Goal: Find specific page/section: Find specific page/section

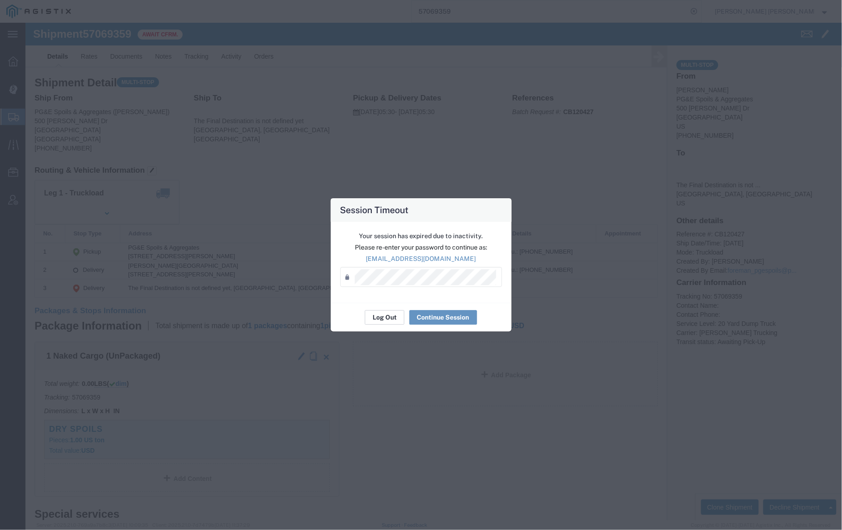
click at [385, 316] on button "Log Out" at bounding box center [385, 317] width 40 height 15
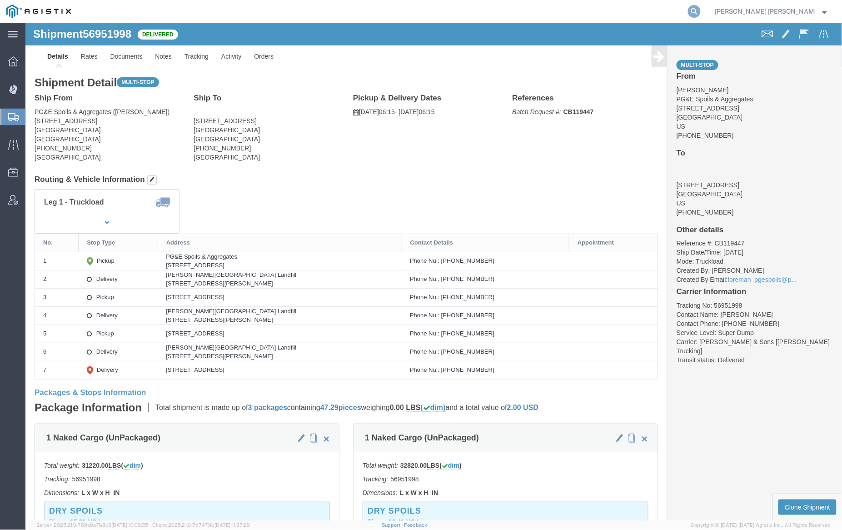
click at [701, 9] on icon at bounding box center [694, 11] width 13 height 13
click at [537, 14] on input "search" at bounding box center [550, 11] width 276 height 22
paste input "57072423"
click at [701, 8] on icon at bounding box center [694, 11] width 13 height 13
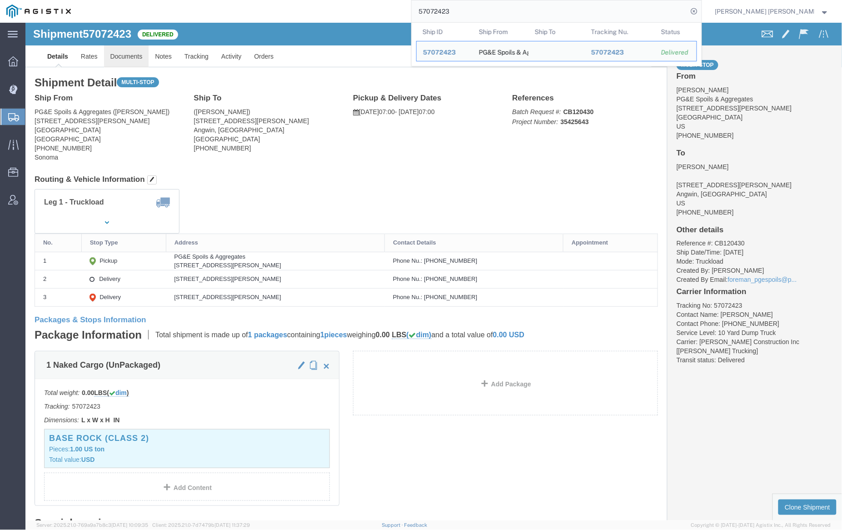
click link "Documents"
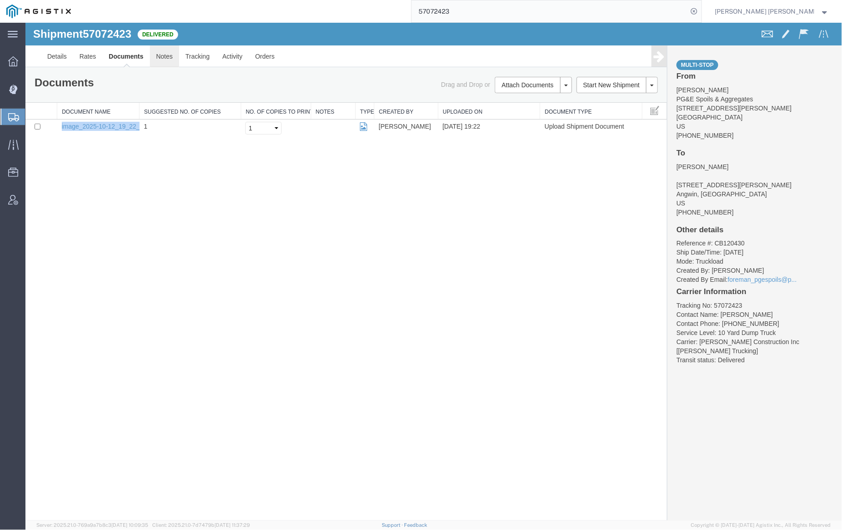
click at [162, 50] on link "Notes" at bounding box center [165, 56] width 30 height 22
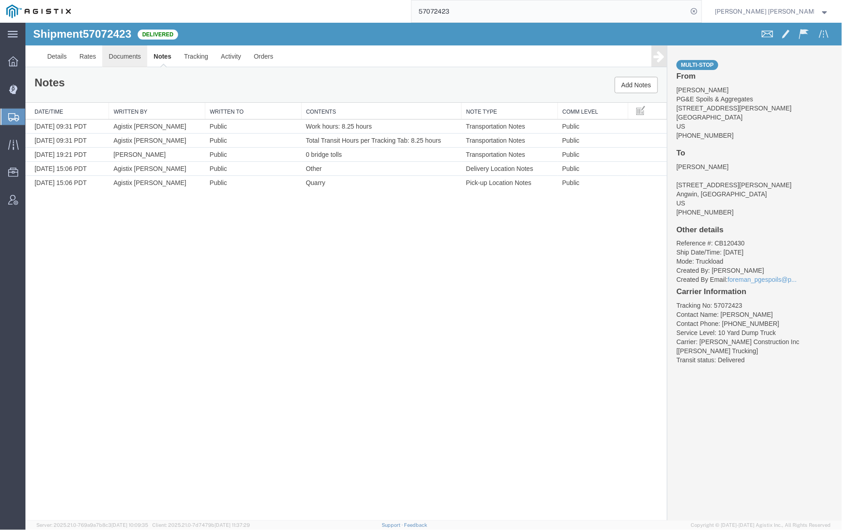
click at [131, 53] on link "Documents" at bounding box center [124, 56] width 45 height 22
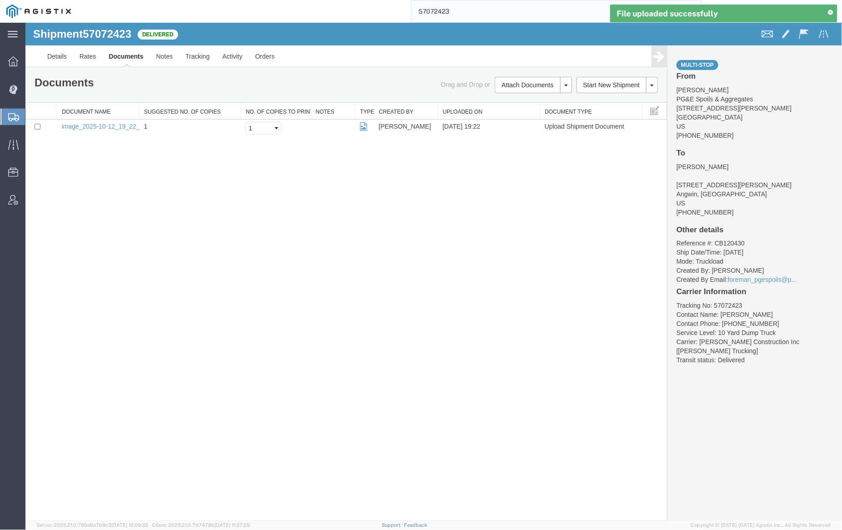
click at [122, 55] on link "Documents" at bounding box center [125, 56] width 47 height 22
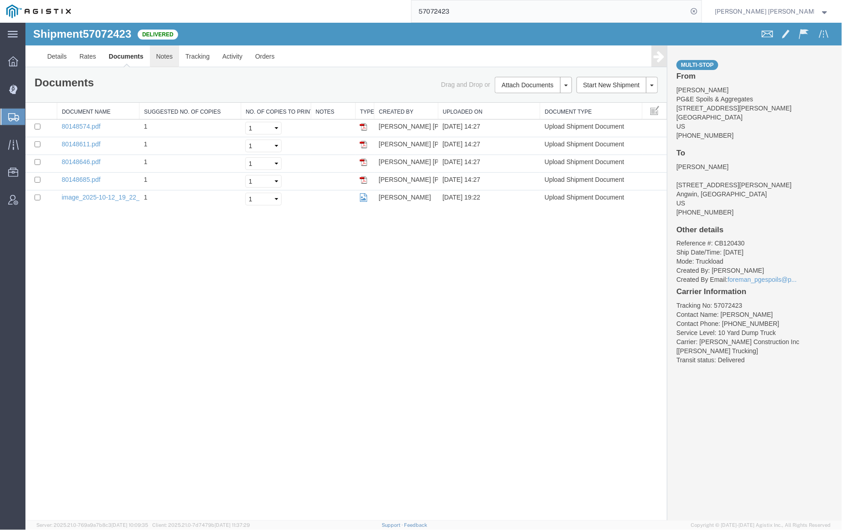
click at [169, 59] on link "Notes" at bounding box center [165, 56] width 30 height 22
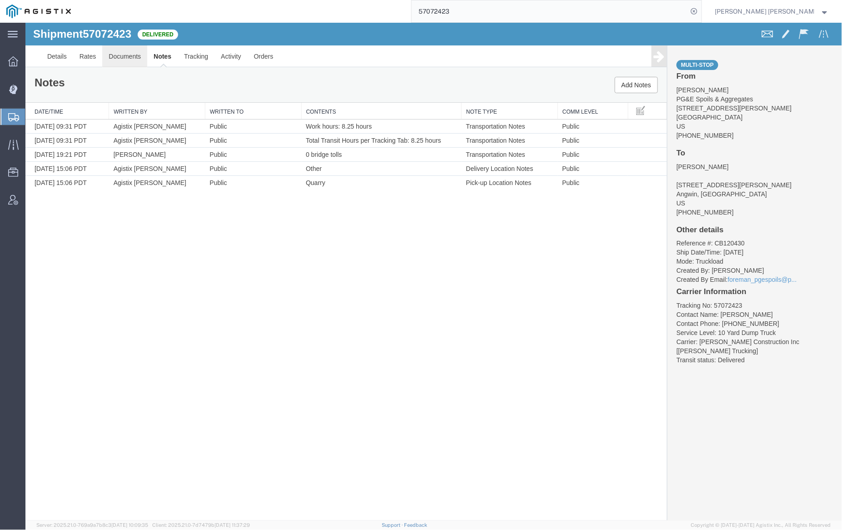
click at [130, 60] on link "Documents" at bounding box center [124, 56] width 45 height 22
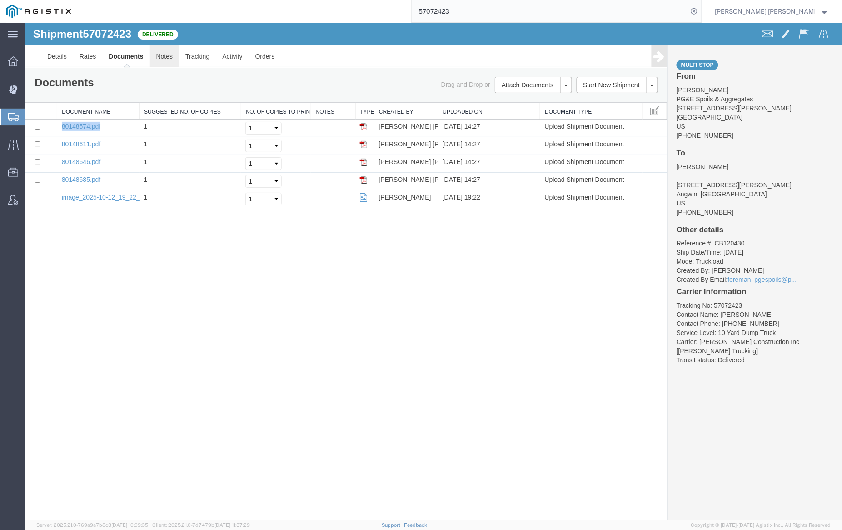
click at [164, 53] on link "Notes" at bounding box center [165, 56] width 30 height 22
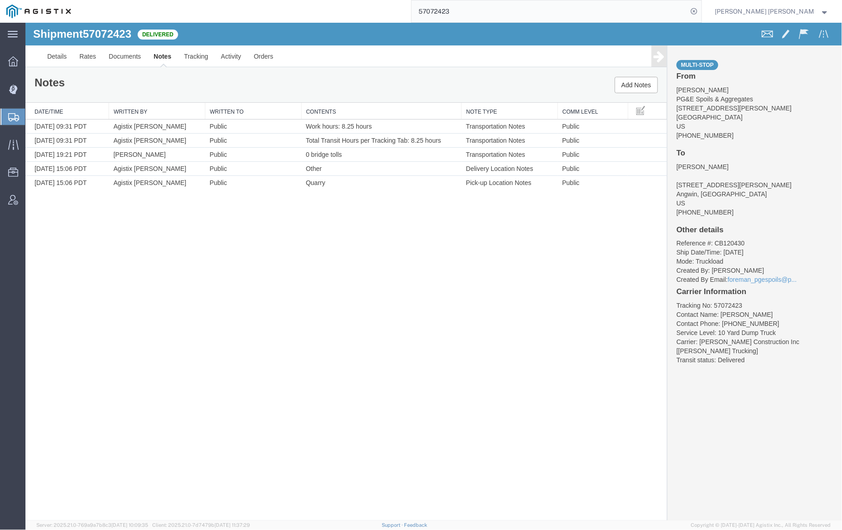
click at [490, 6] on input "57072423" at bounding box center [550, 11] width 276 height 22
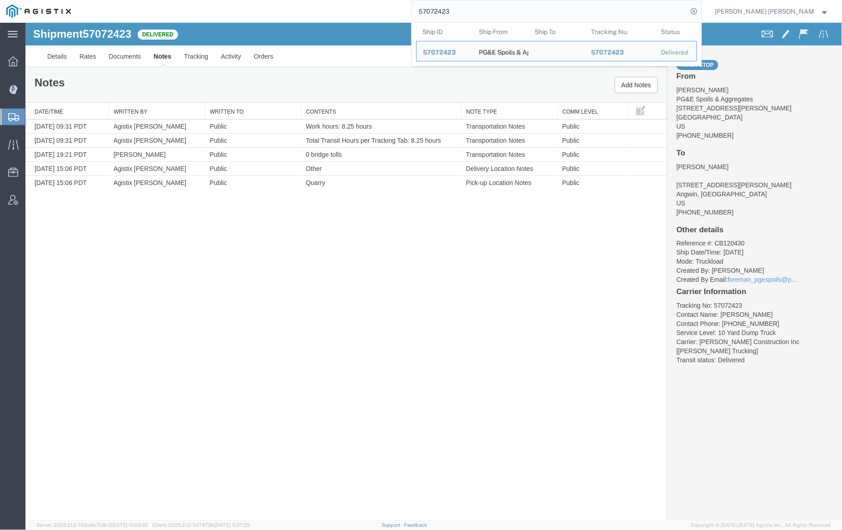
click at [490, 6] on input "57072423" at bounding box center [550, 11] width 276 height 22
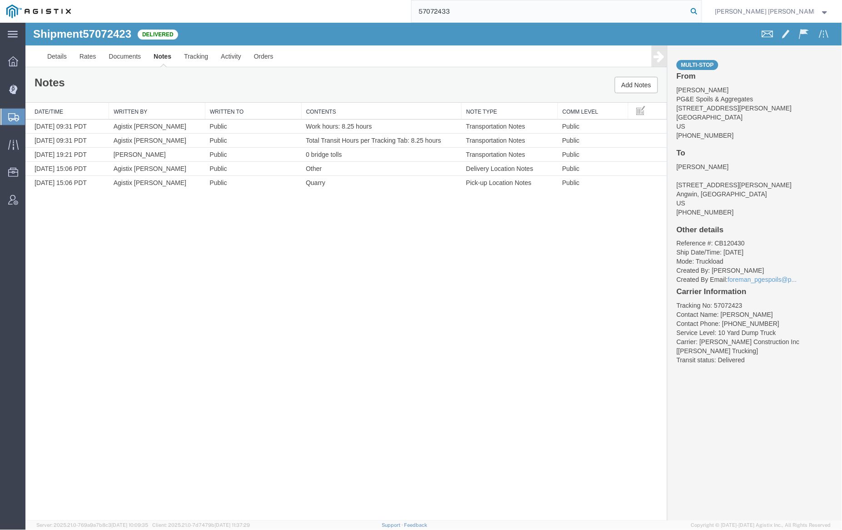
type input "57072433"
click at [701, 10] on icon at bounding box center [694, 11] width 13 height 13
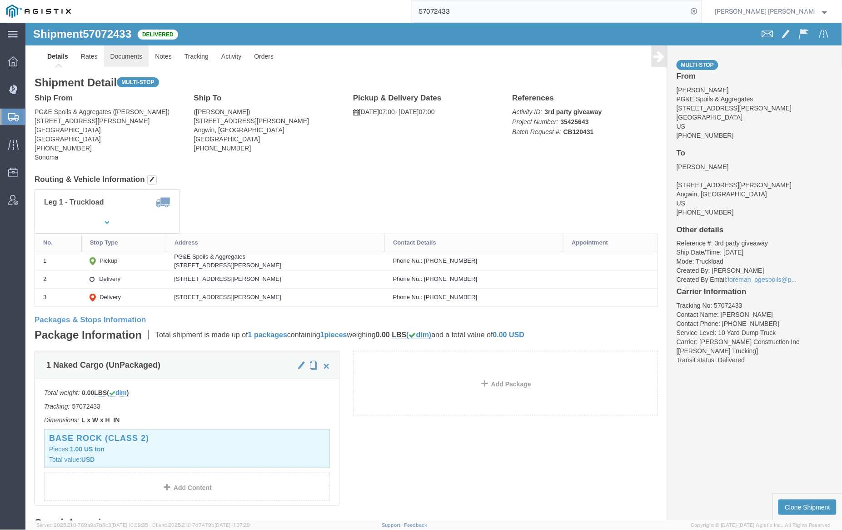
click link "Documents"
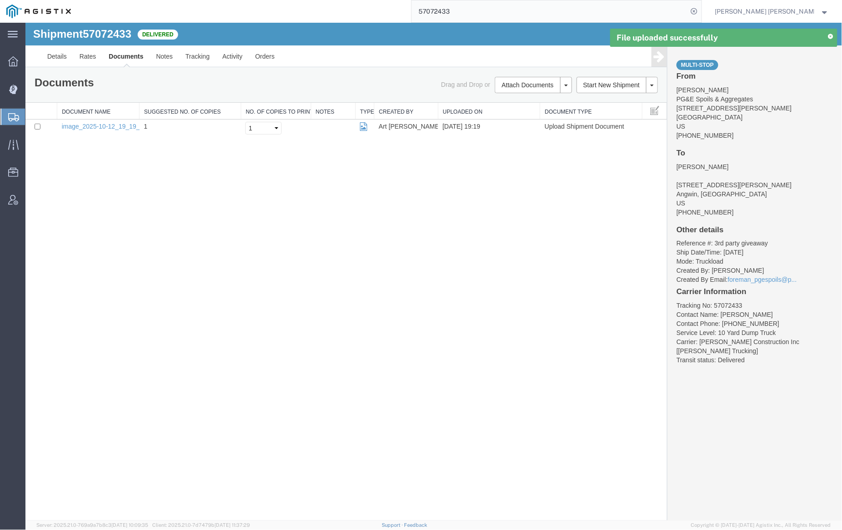
click at [119, 58] on link "Documents" at bounding box center [125, 56] width 47 height 22
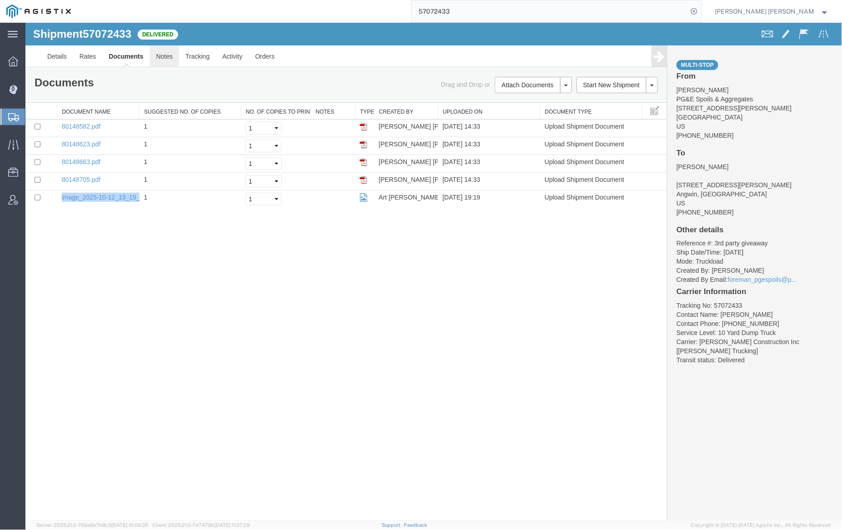
click at [173, 53] on link "Notes" at bounding box center [165, 56] width 30 height 22
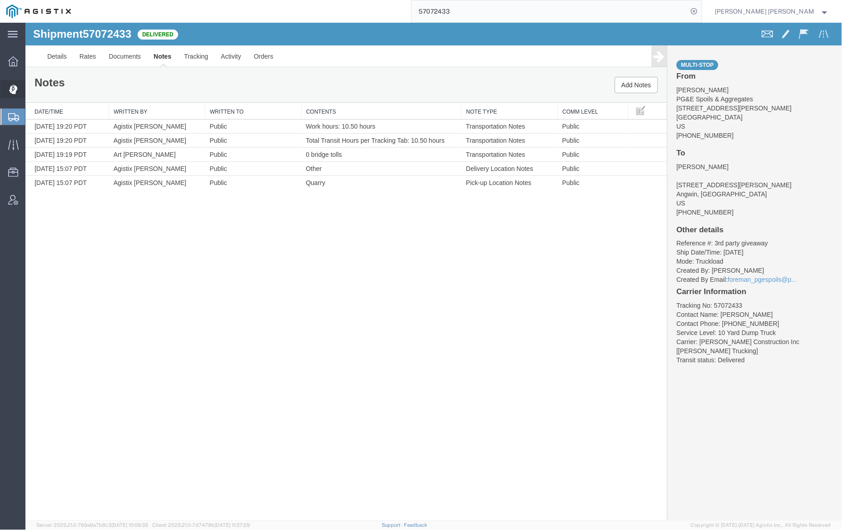
click at [31, 84] on span "Dispatch Manager" at bounding box center [28, 89] width 6 height 18
